Goal: Communication & Community: Answer question/provide support

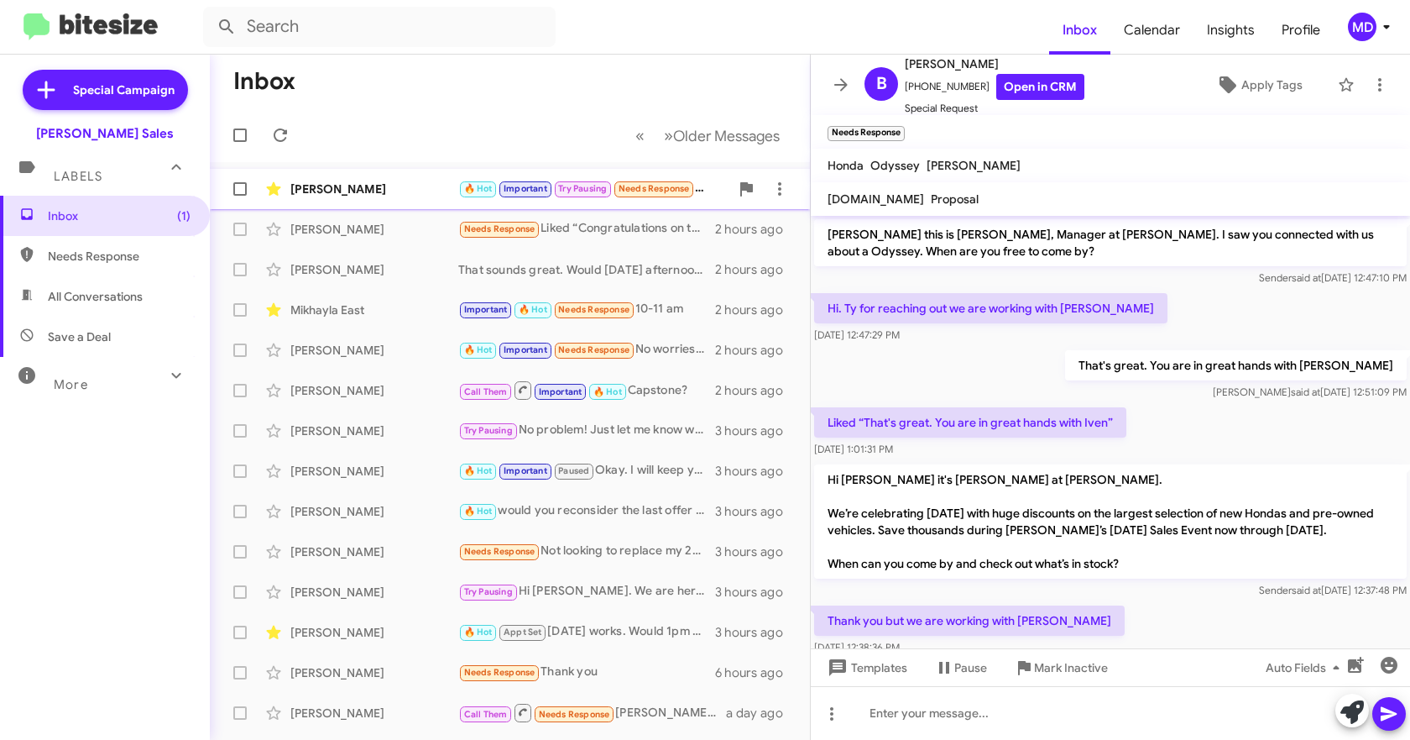
scroll to position [376, 0]
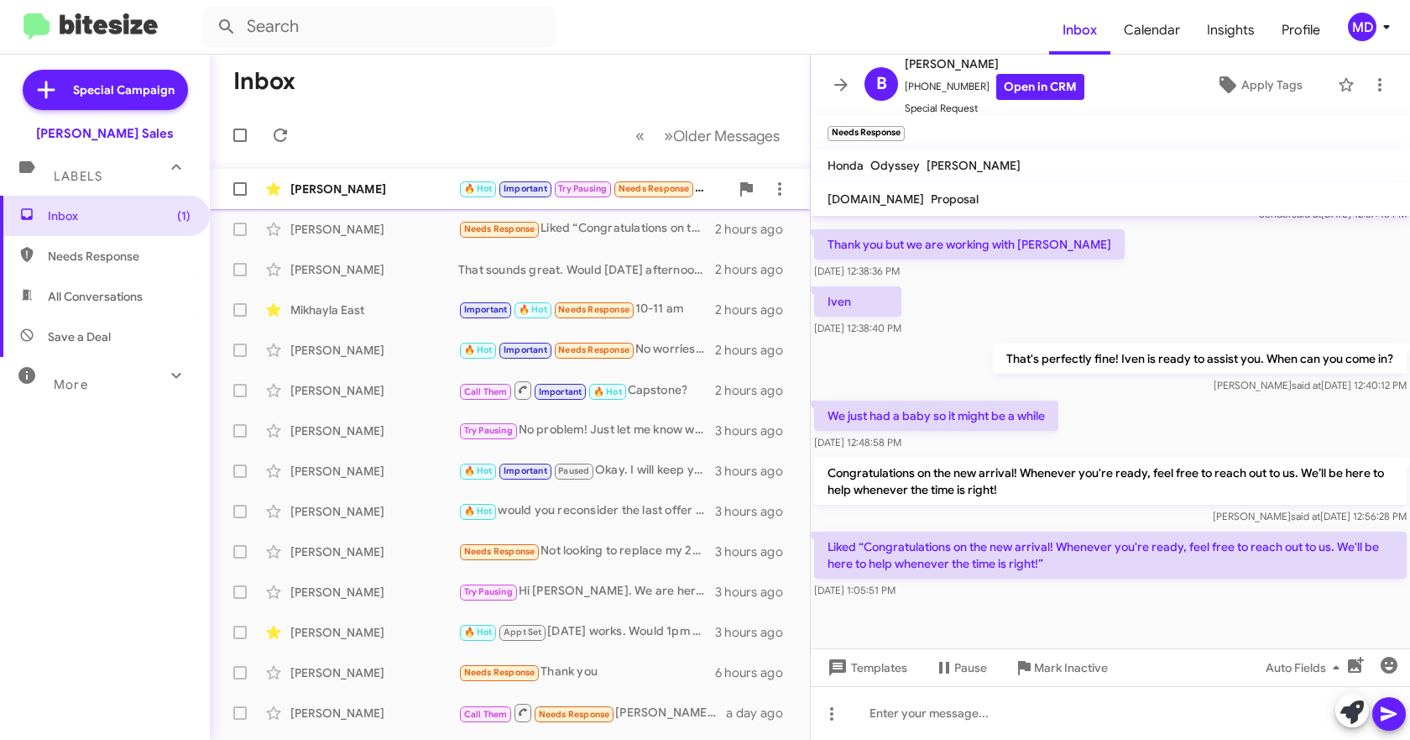
click at [416, 192] on div "[PERSON_NAME]" at bounding box center [374, 189] width 168 height 17
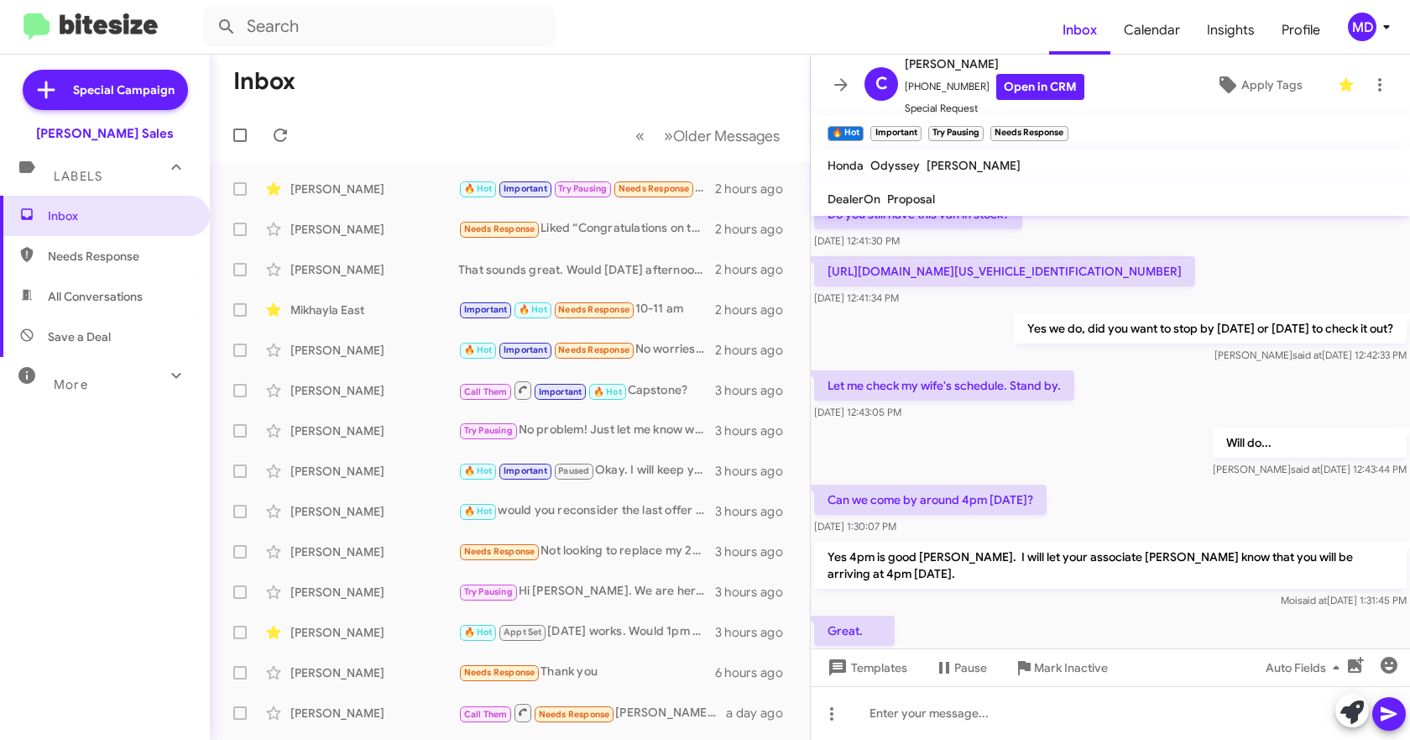
scroll to position [756, 0]
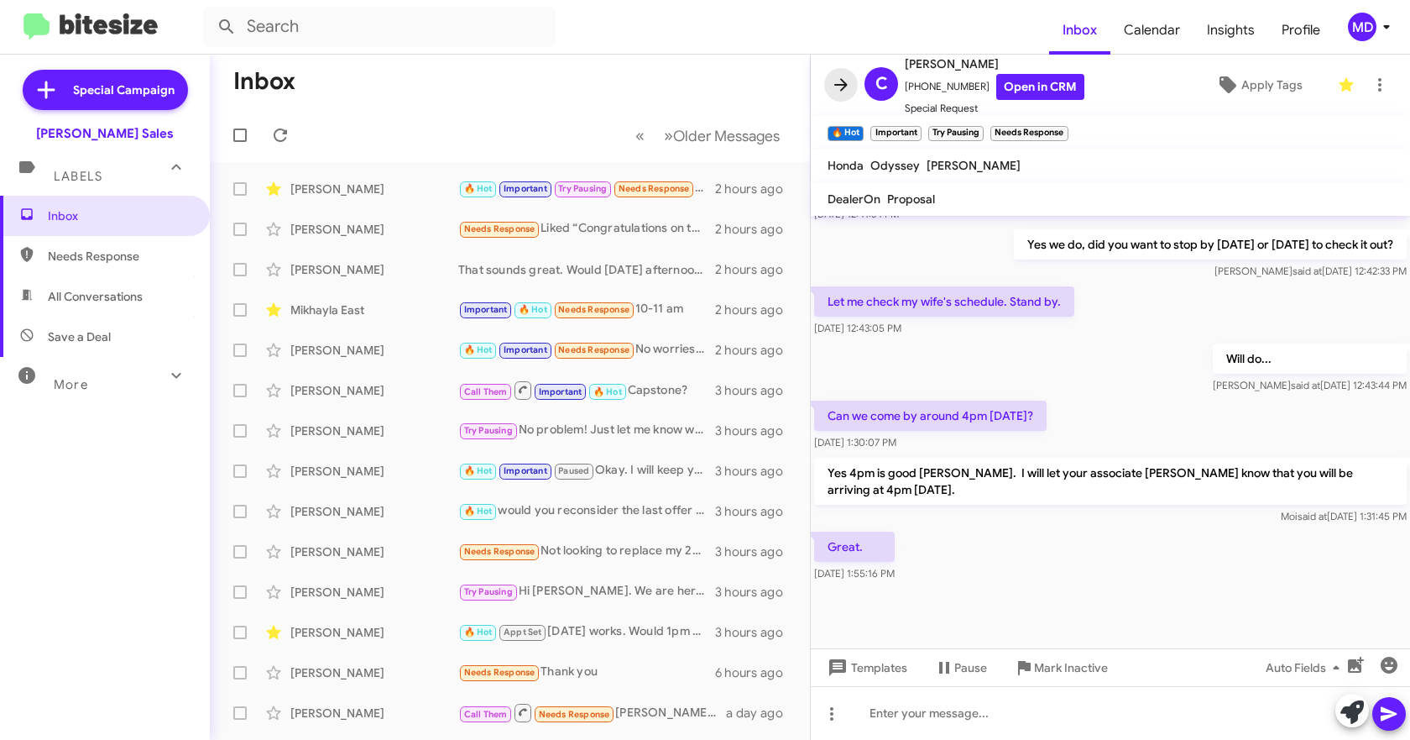
click at [837, 86] on icon at bounding box center [841, 85] width 20 height 20
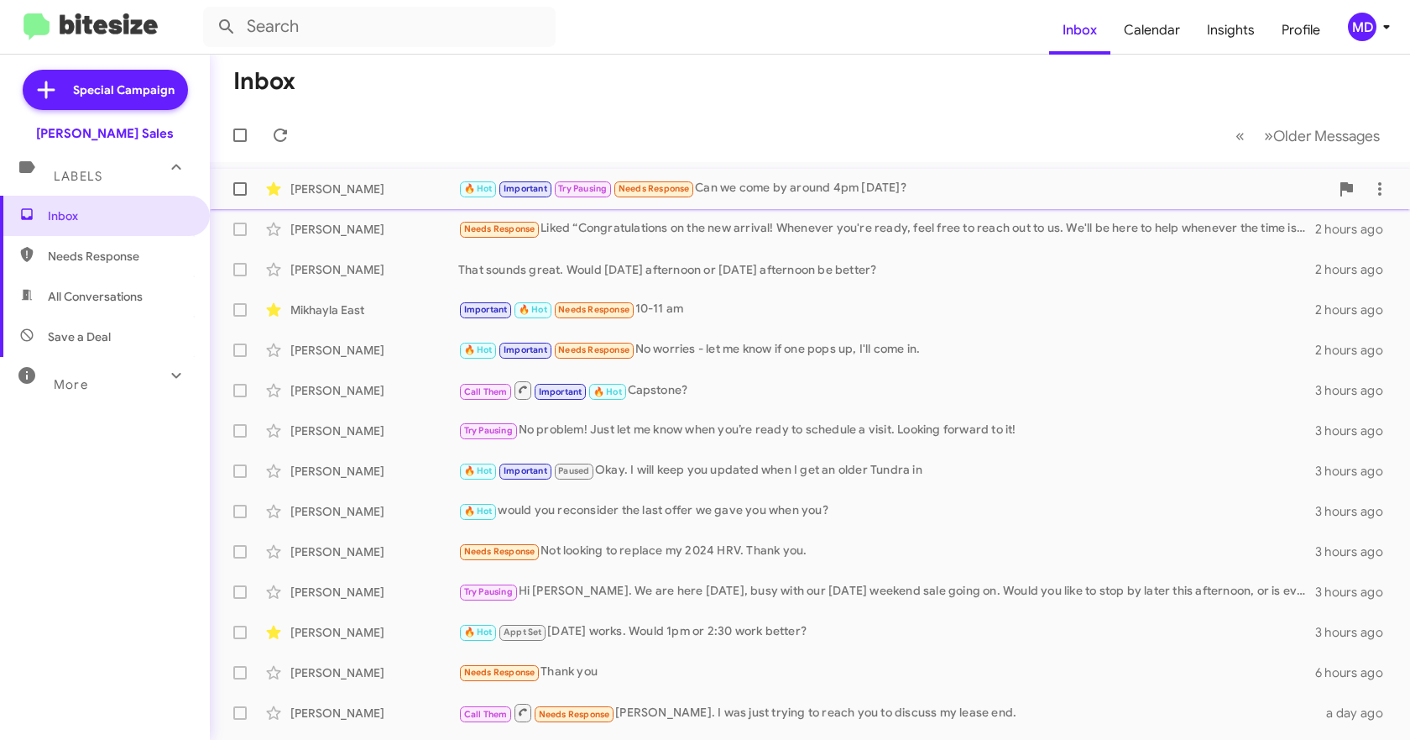
click at [756, 188] on div "🔥 Hot Important Try Pausing Needs Response Can we come by around 4pm [DATE]?" at bounding box center [893, 188] width 871 height 19
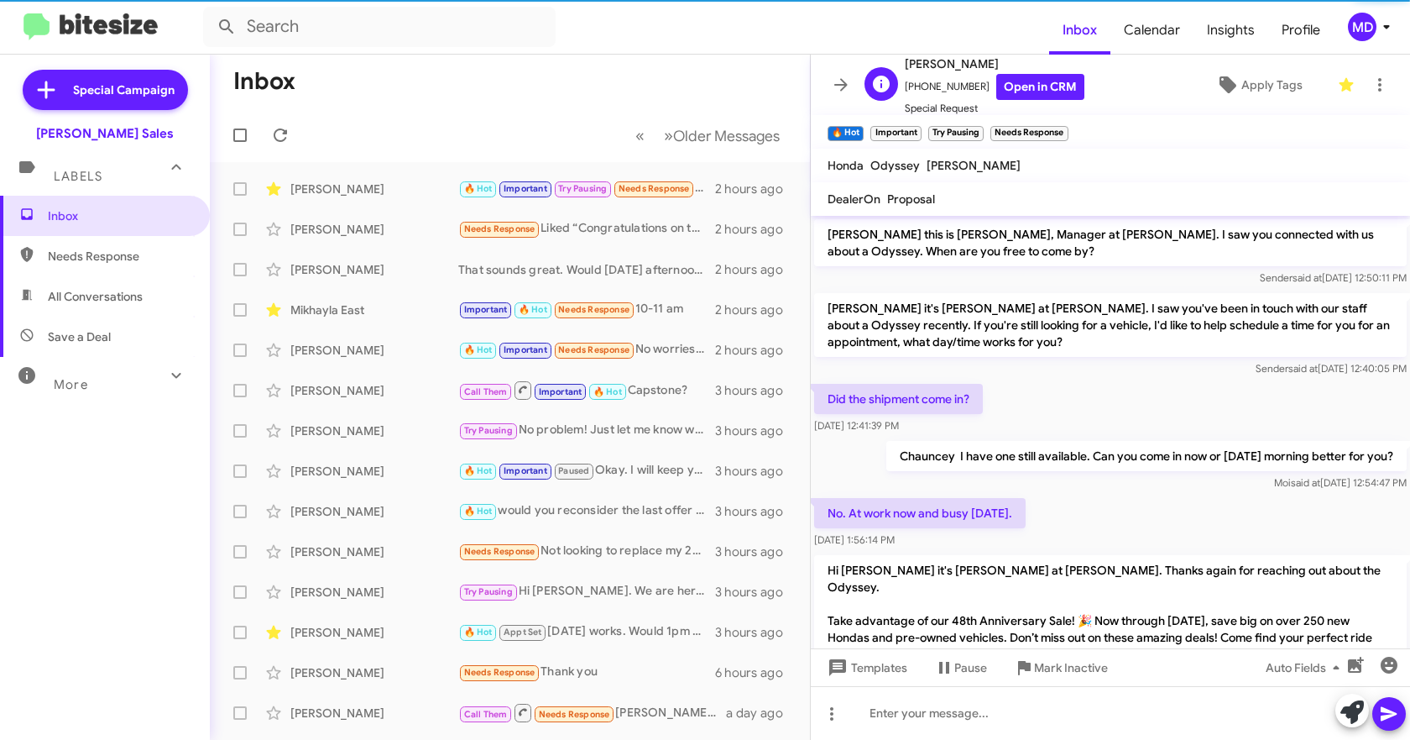
scroll to position [756, 0]
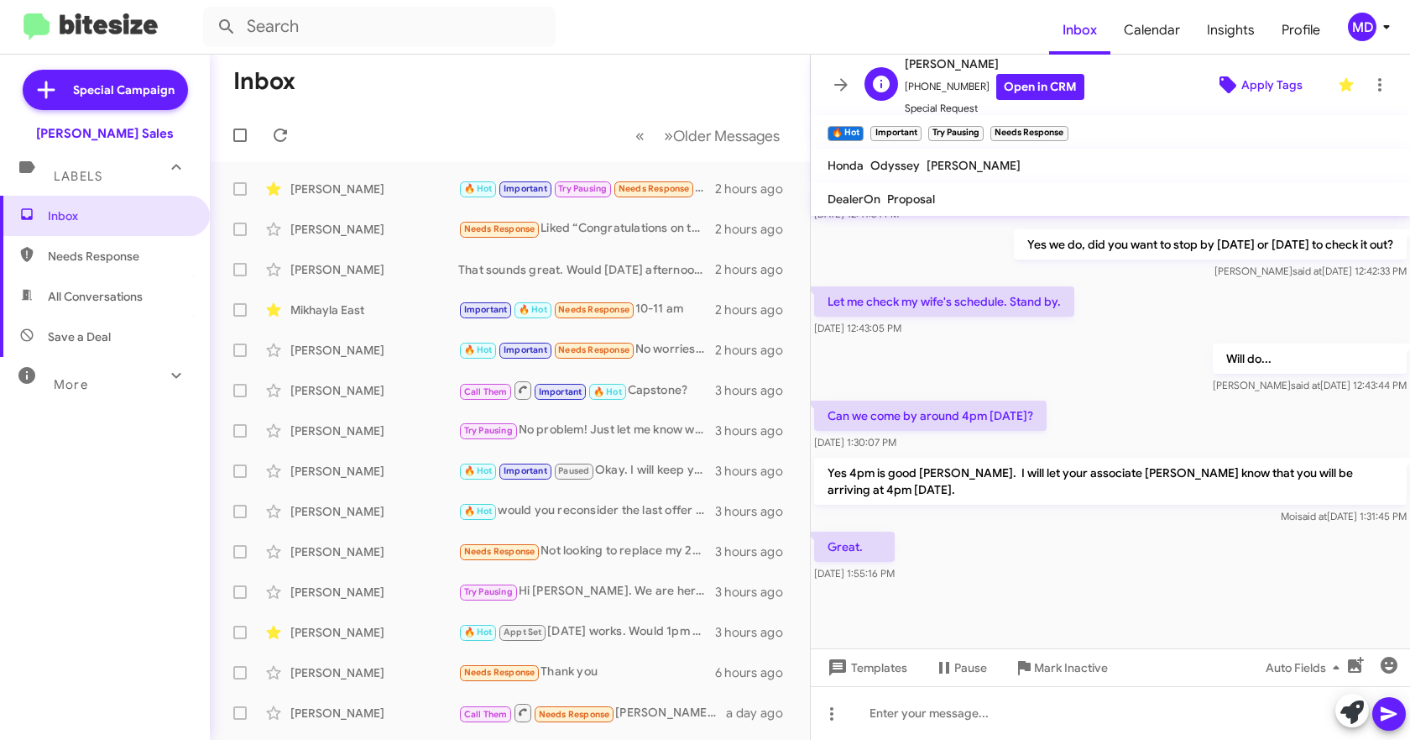
click at [1245, 83] on span "Apply Tags" at bounding box center [1272, 85] width 61 height 30
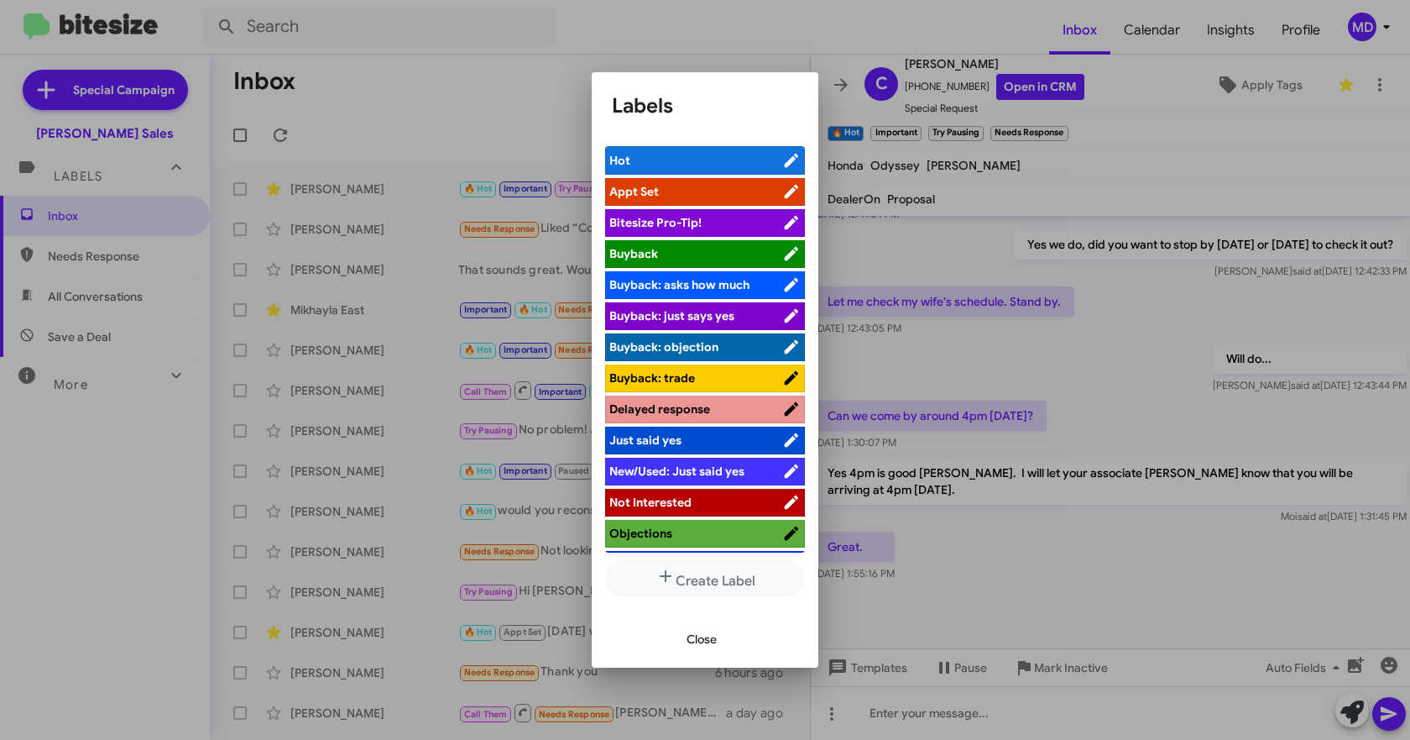
click at [667, 187] on span "Appt Set" at bounding box center [696, 191] width 173 height 17
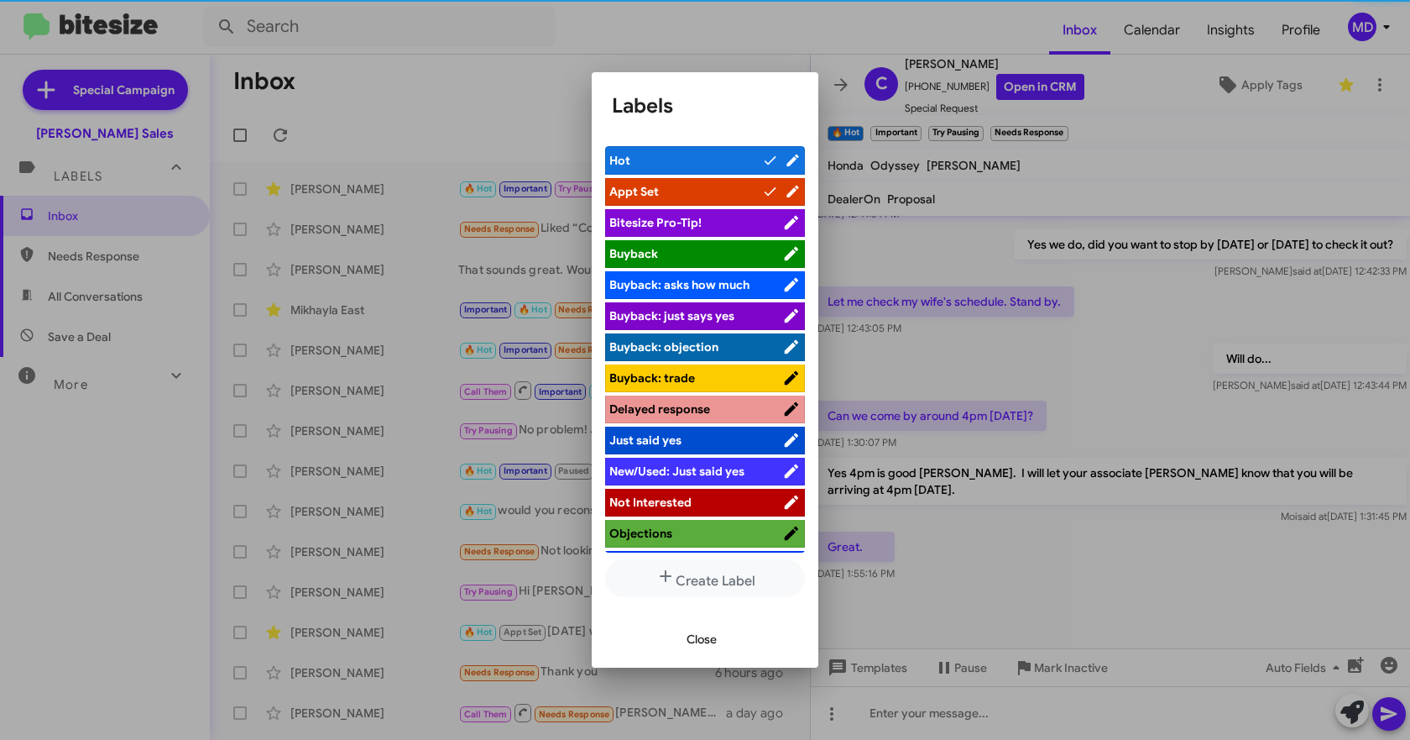
click at [704, 640] on span "Close" at bounding box center [702, 639] width 30 height 30
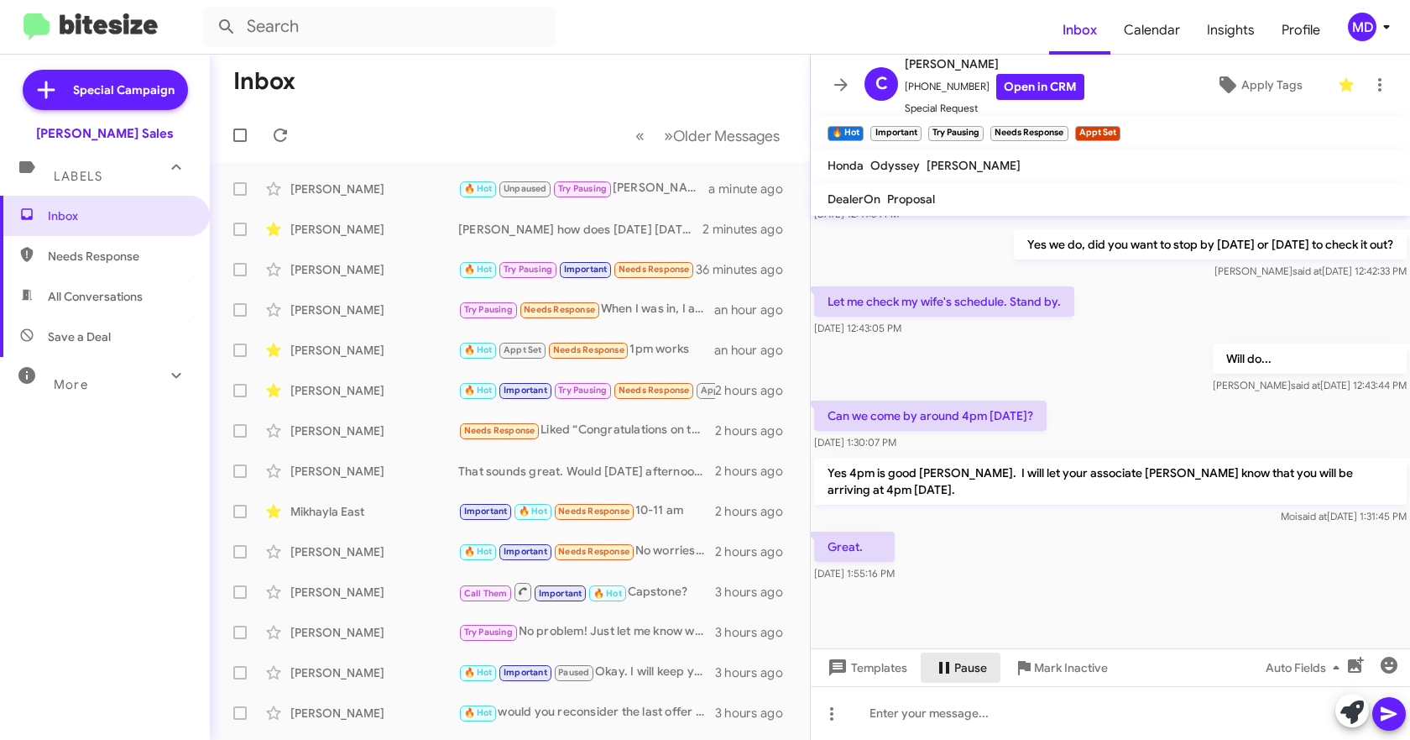
click at [955, 662] on span "Pause" at bounding box center [971, 667] width 33 height 30
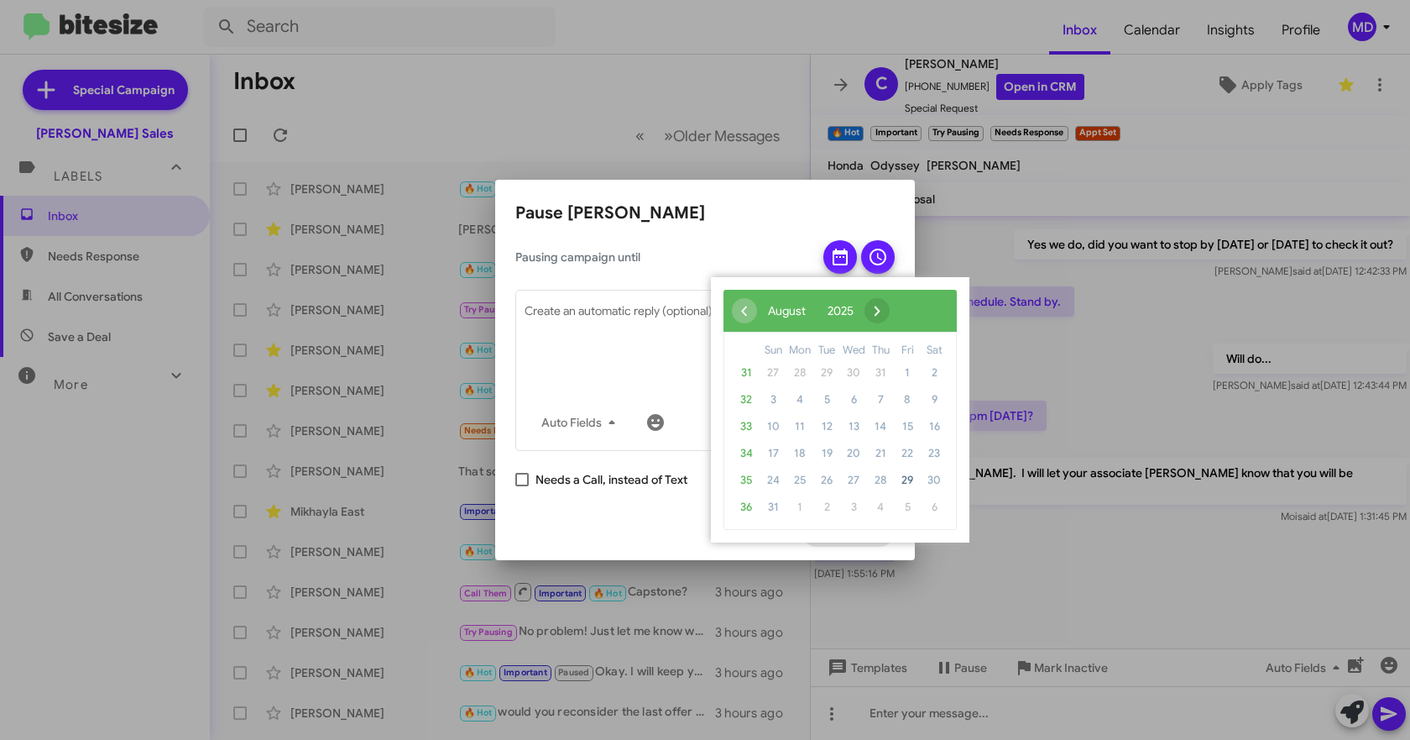
click at [890, 314] on span "›" at bounding box center [877, 310] width 25 height 25
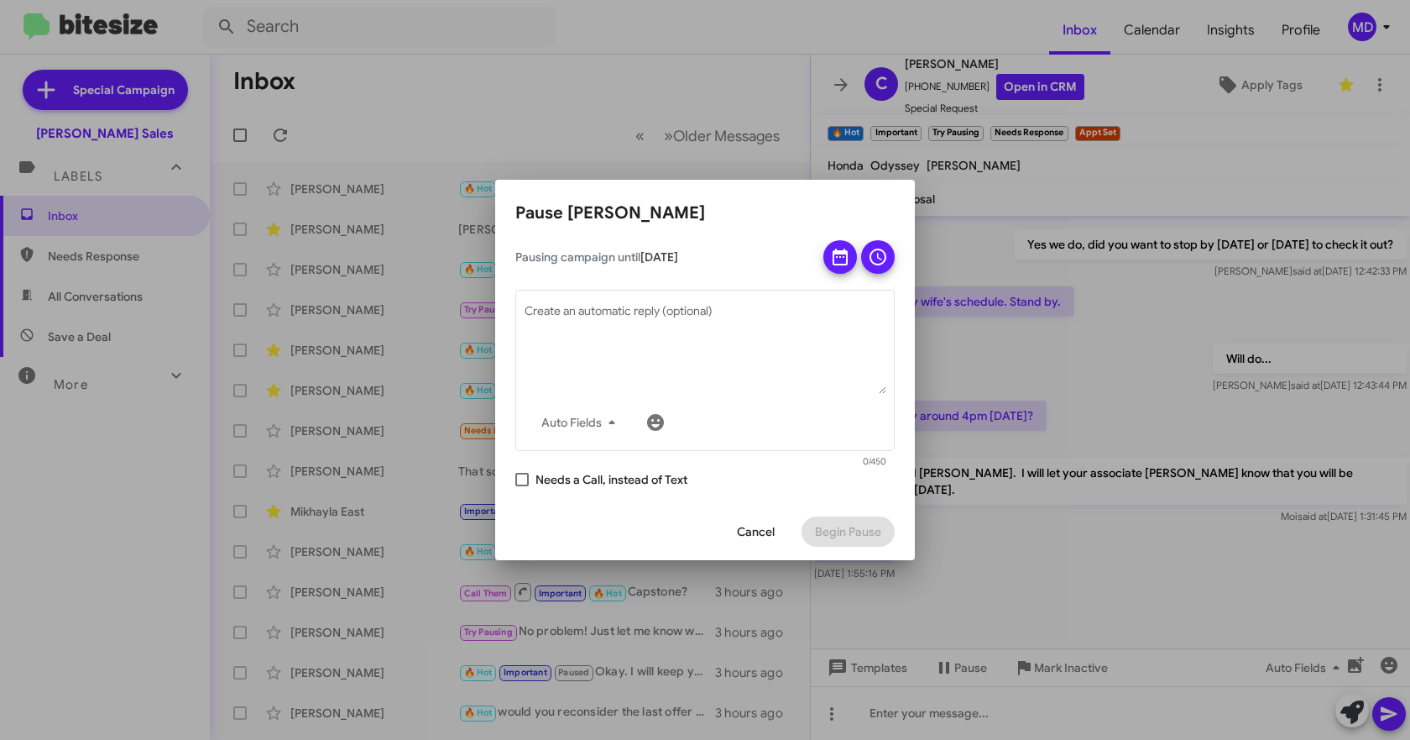
click at [873, 258] on icon at bounding box center [878, 257] width 20 height 20
click at [866, 529] on span "Begin Pause" at bounding box center [848, 531] width 66 height 30
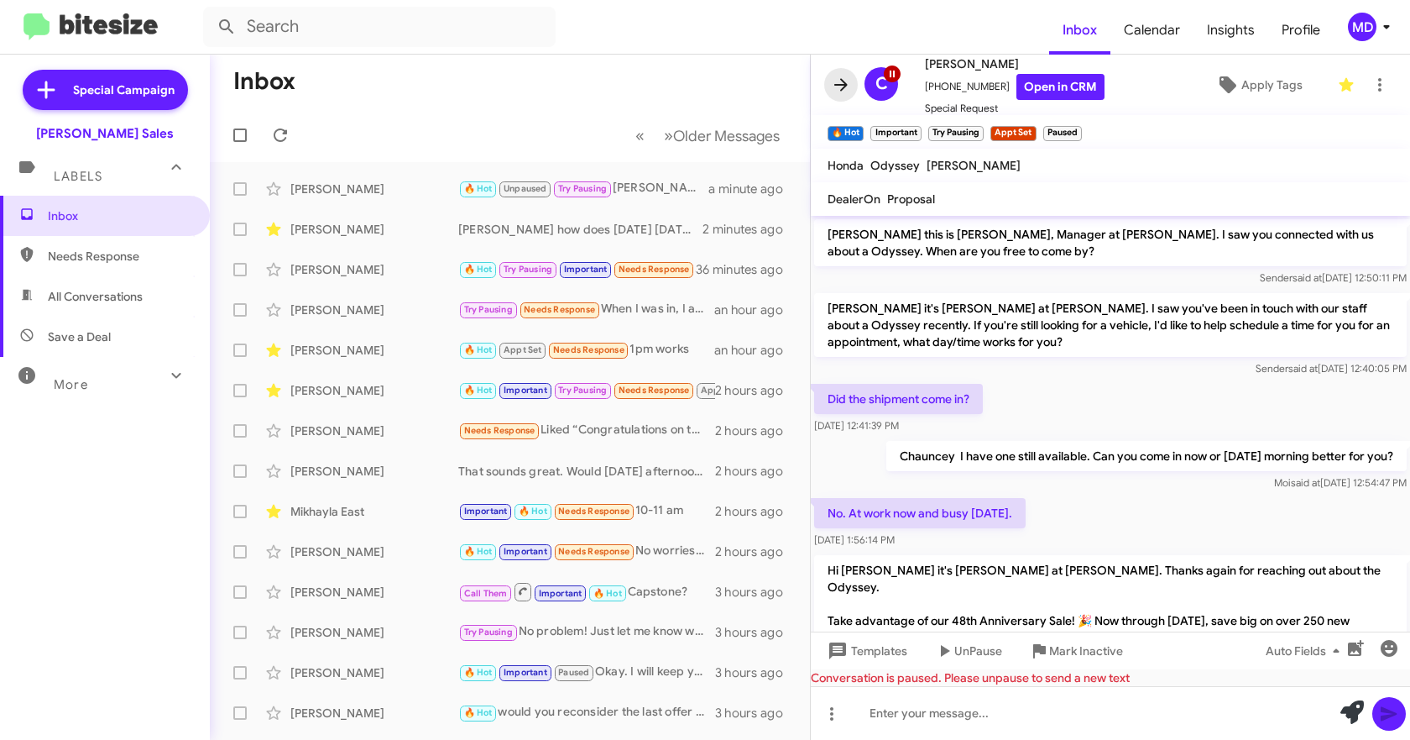
scroll to position [951, 0]
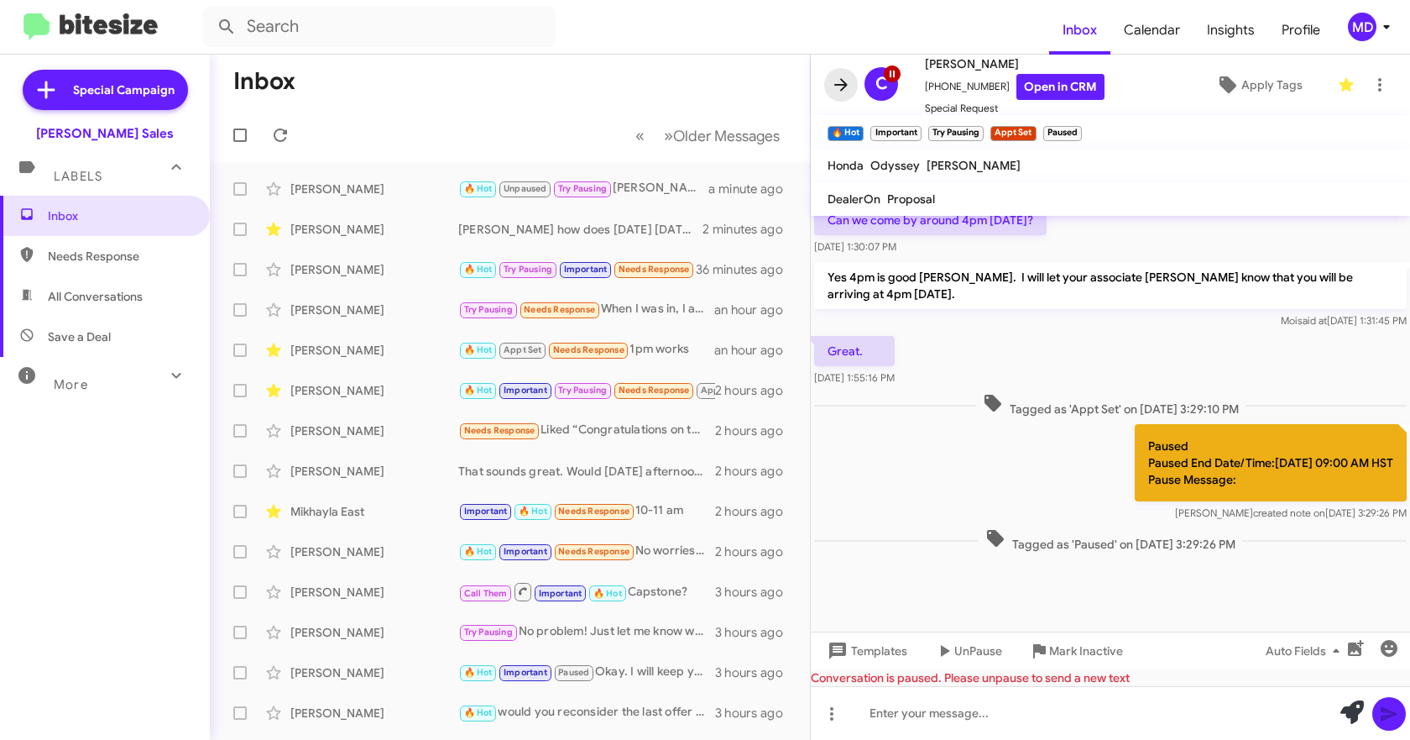
click at [842, 86] on icon at bounding box center [841, 84] width 13 height 13
